Goal: Check status: Check status

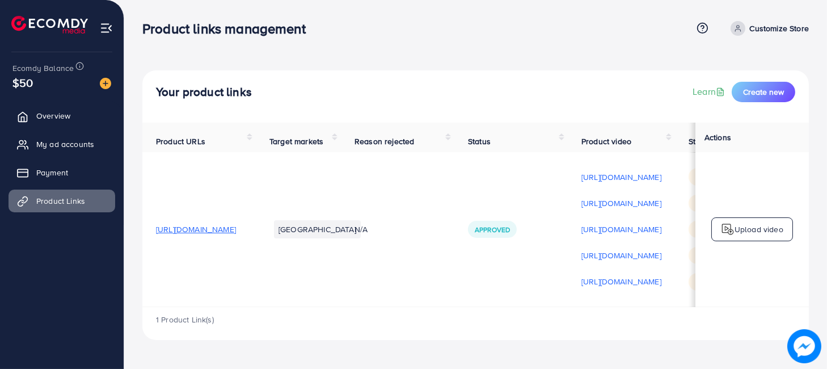
scroll to position [0, 234]
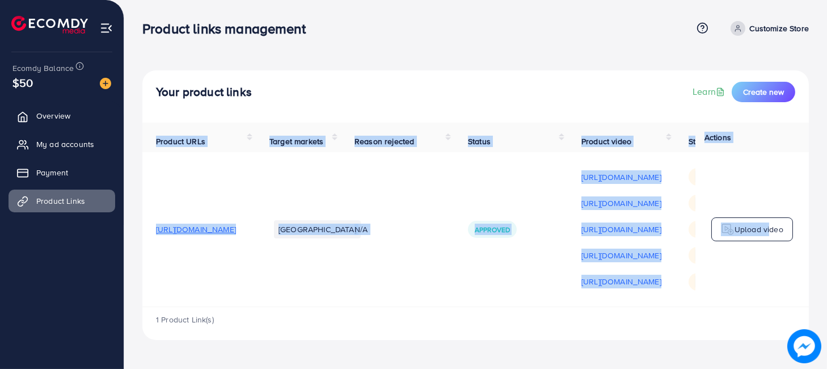
drag, startPoint x: 377, startPoint y: 312, endPoint x: 756, endPoint y: 264, distance: 382.1
click at [765, 266] on div "Product URLs Target markets Reason rejected Status Product video Status video A…" at bounding box center [475, 215] width 667 height 184
click at [507, 340] on div "1 Product Link(s)" at bounding box center [475, 323] width 667 height 33
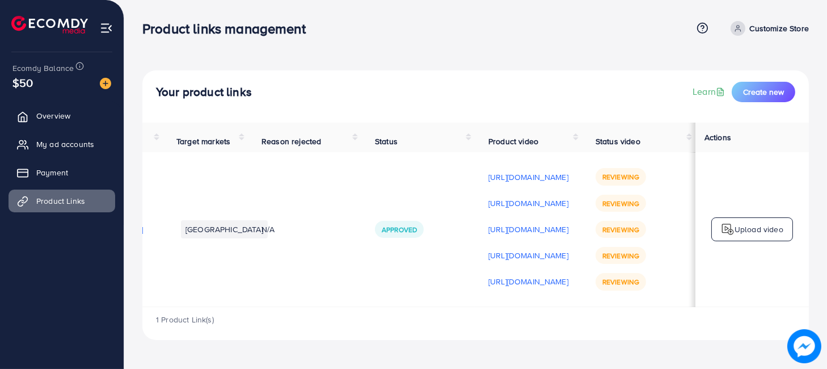
scroll to position [0, 234]
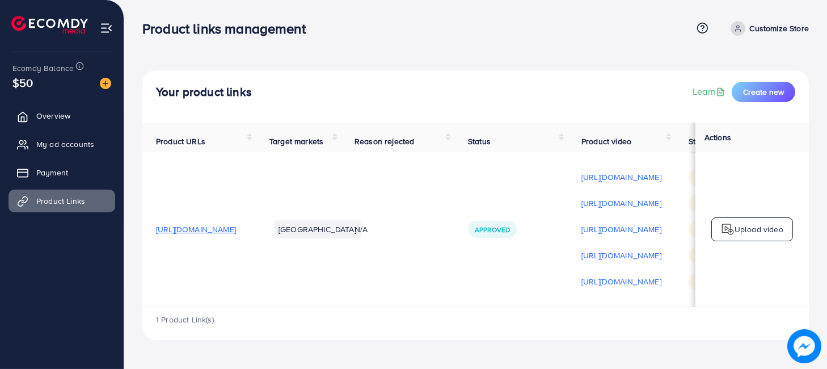
scroll to position [0, 234]
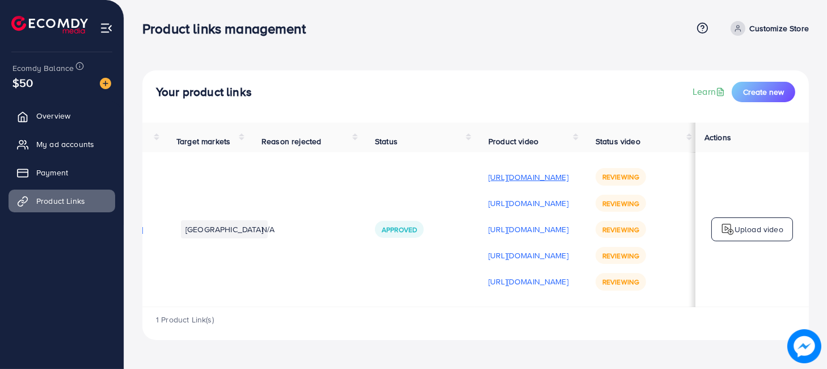
click at [503, 182] on p "[URL][DOMAIN_NAME]" at bounding box center [529, 177] width 80 height 14
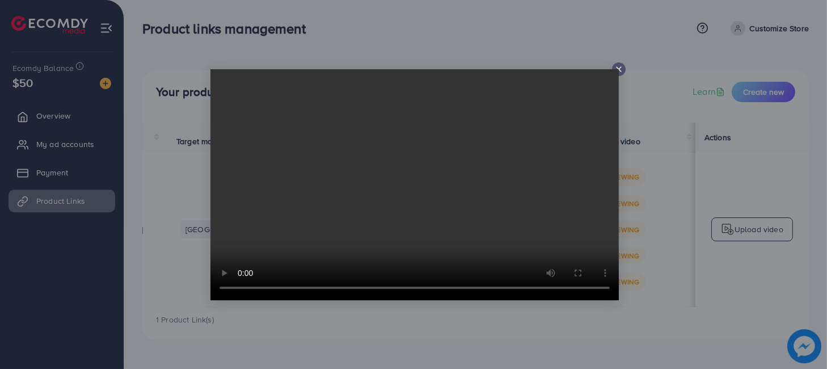
click at [621, 68] on icon at bounding box center [619, 69] width 9 height 9
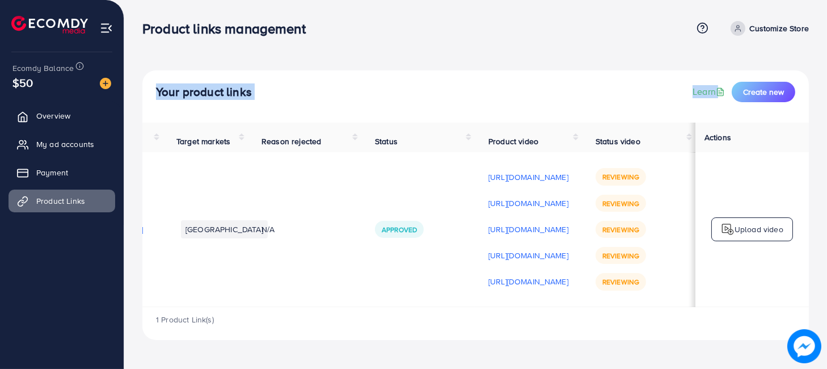
drag, startPoint x: 372, startPoint y: 312, endPoint x: 97, endPoint y: 323, distance: 275.5
click at [97, 327] on div "Product links management Help Center Contact Support Term and policy About Us C…" at bounding box center [413, 179] width 827 height 358
click at [382, 291] on td "Approved" at bounding box center [419, 229] width 114 height 154
click at [383, 101] on div "Your product links Learn Create new" at bounding box center [476, 92] width 640 height 20
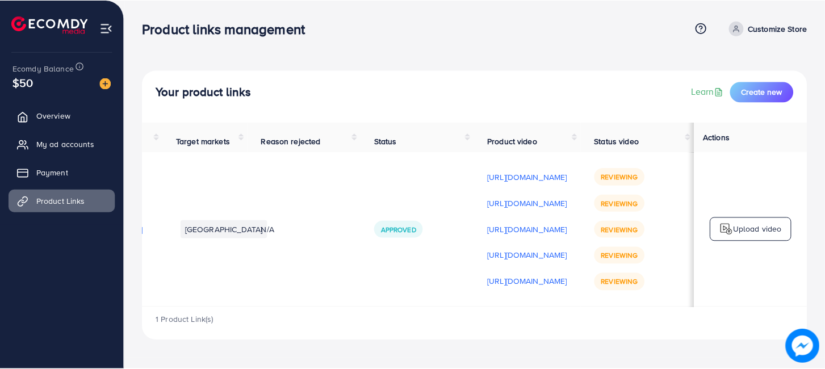
scroll to position [0, 0]
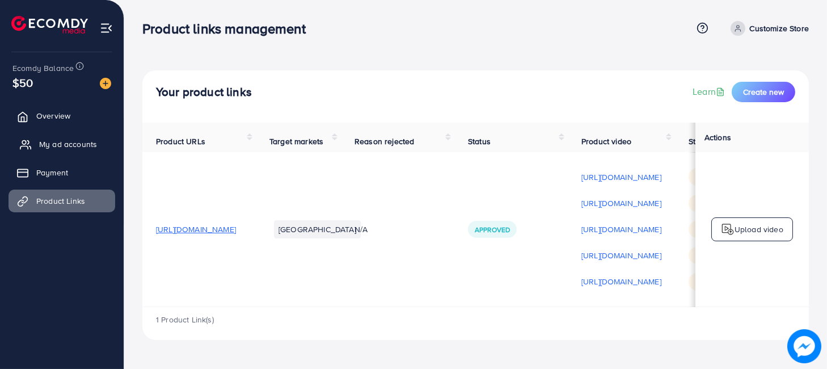
click at [65, 138] on span "My ad accounts" at bounding box center [68, 143] width 58 height 11
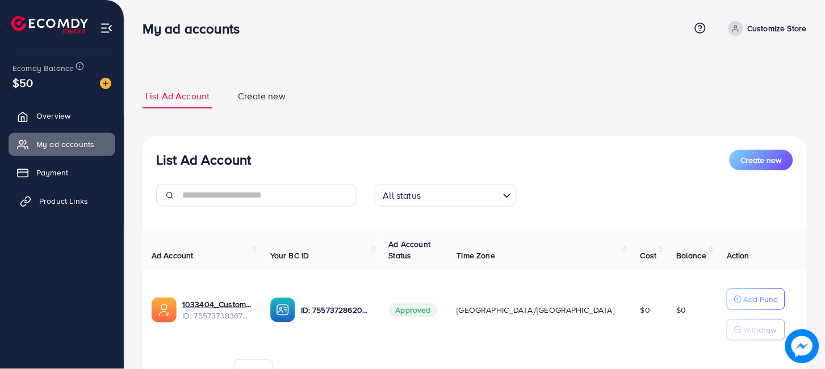
click at [60, 200] on span "Product Links" at bounding box center [63, 200] width 49 height 11
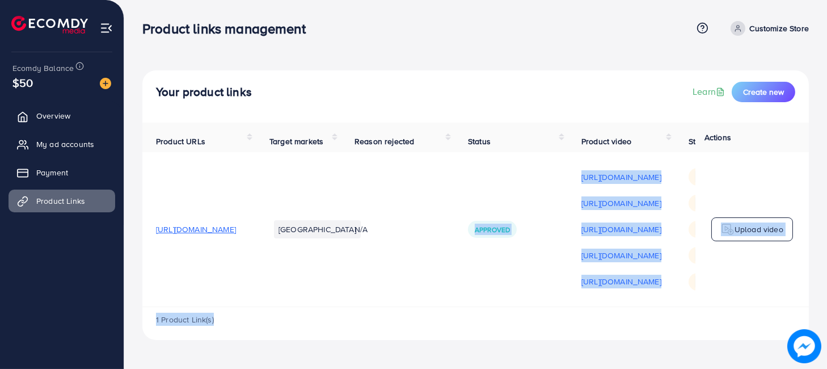
drag, startPoint x: 411, startPoint y: 309, endPoint x: 489, endPoint y: 303, distance: 78.6
click at [492, 307] on div "Product URLs Target markets Reason rejected Status Product video Status video A…" at bounding box center [475, 231] width 667 height 217
click at [455, 301] on td "N/A" at bounding box center [398, 229] width 114 height 154
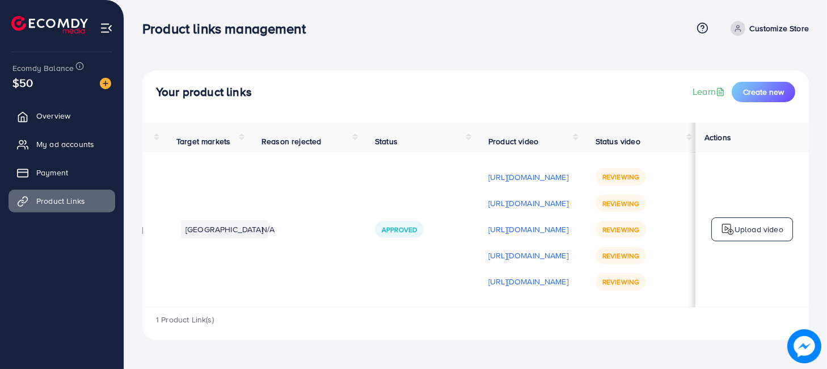
scroll to position [0, 215]
